Goal: Task Accomplishment & Management: Manage account settings

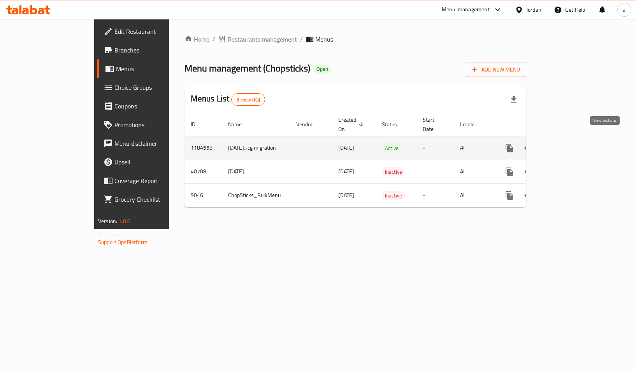
click at [569, 145] on icon "enhanced table" at bounding box center [565, 148] width 7 height 7
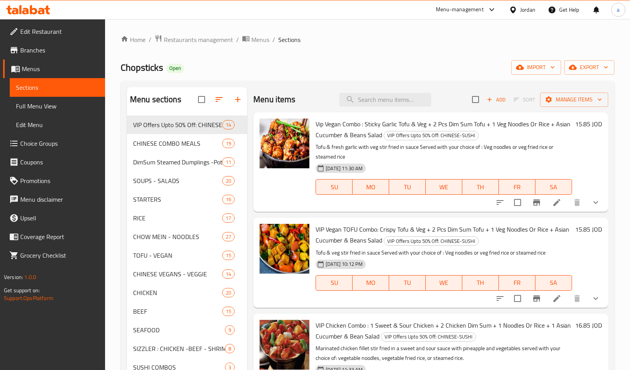
click at [43, 139] on span "Choice Groups" at bounding box center [59, 143] width 79 height 9
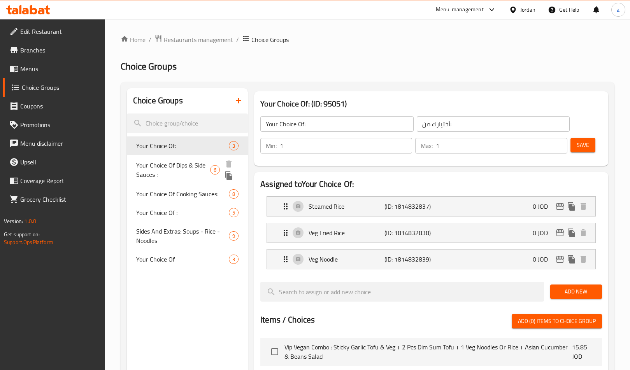
click at [155, 165] on span "Your Choice Of Dips & Side Sauces :" at bounding box center [173, 170] width 74 height 19
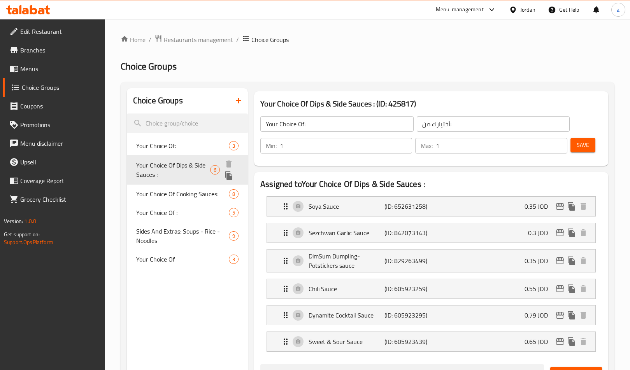
type input "Your Choice Of Dips & Side Sauces :"
type input "اختيارك من [DEMOGRAPHIC_DATA] والغموس:"
type input "0"
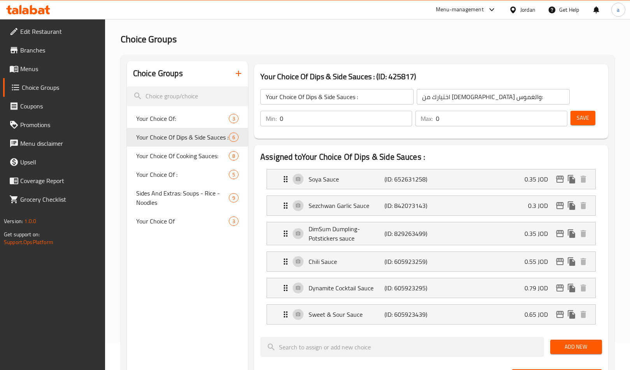
scroll to position [39, 0]
